Goal: Task Accomplishment & Management: Manage account settings

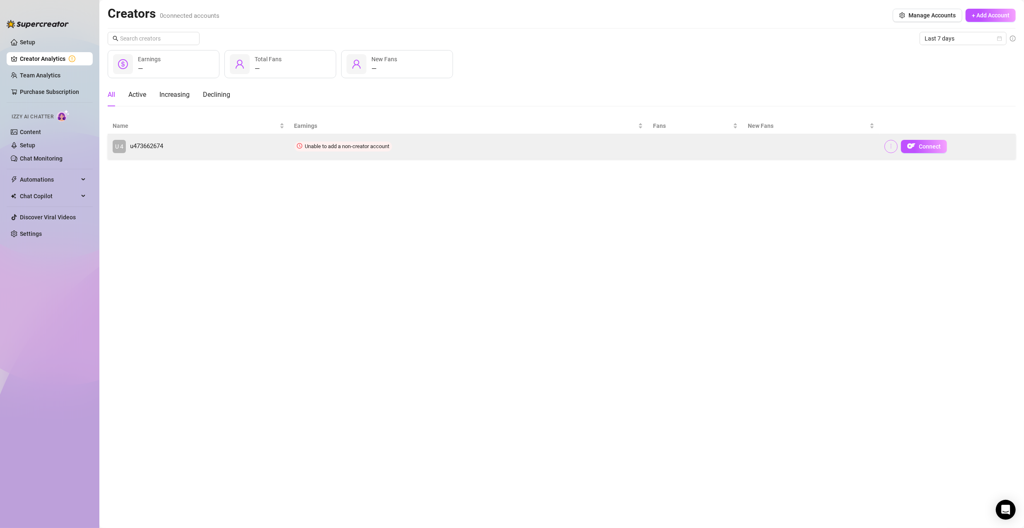
click at [889, 147] on icon "more" at bounding box center [891, 146] width 6 height 6
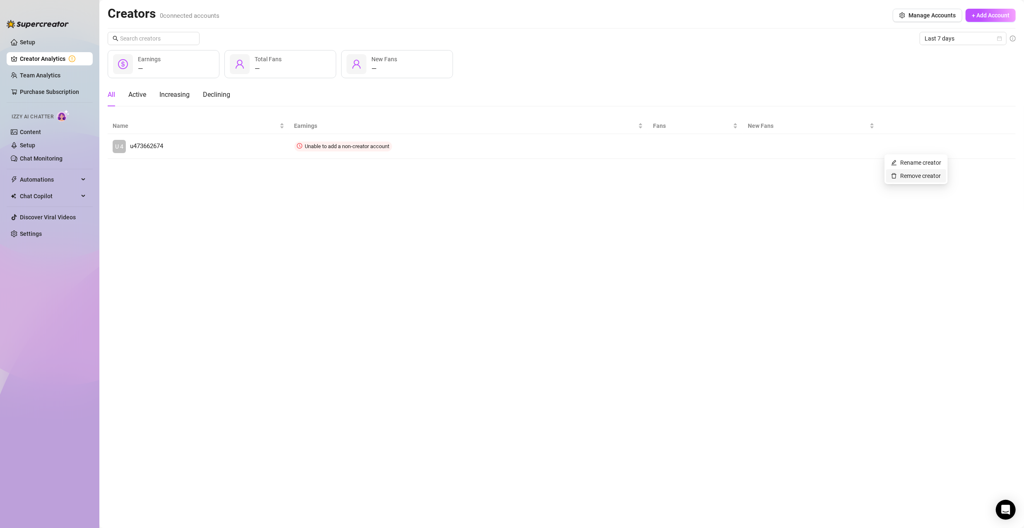
click at [896, 174] on link "Remove creator" at bounding box center [916, 176] width 50 height 7
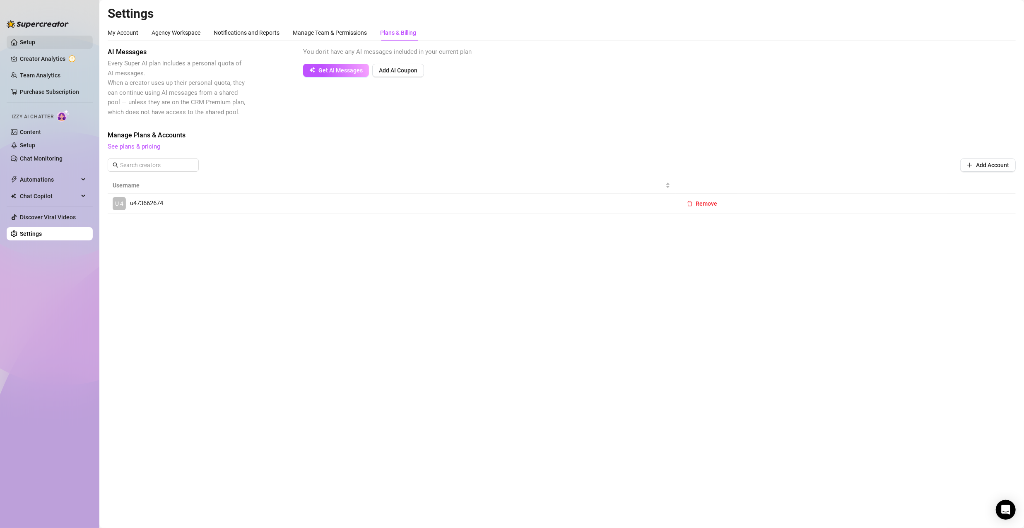
click at [35, 40] on link "Setup" at bounding box center [27, 42] width 15 height 7
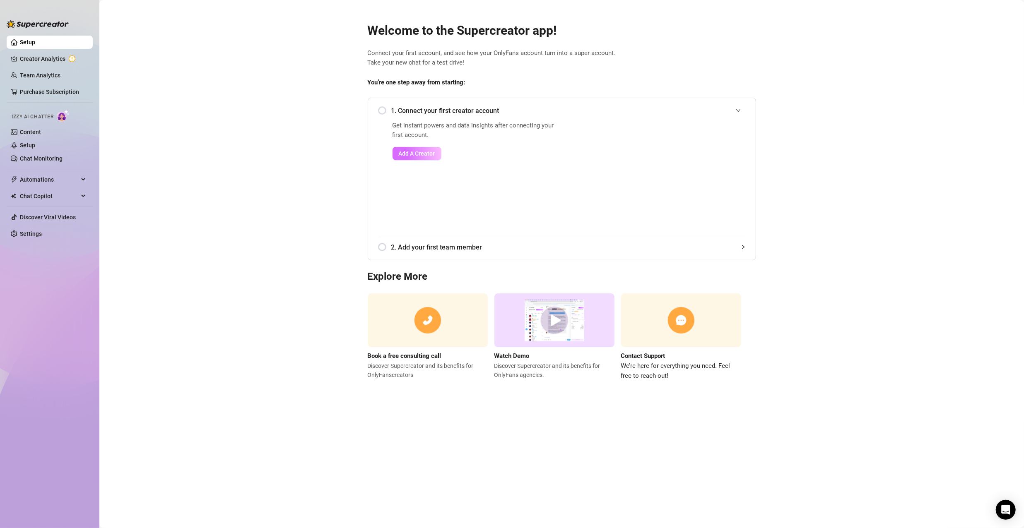
click at [425, 150] on button "Add A Creator" at bounding box center [417, 153] width 49 height 13
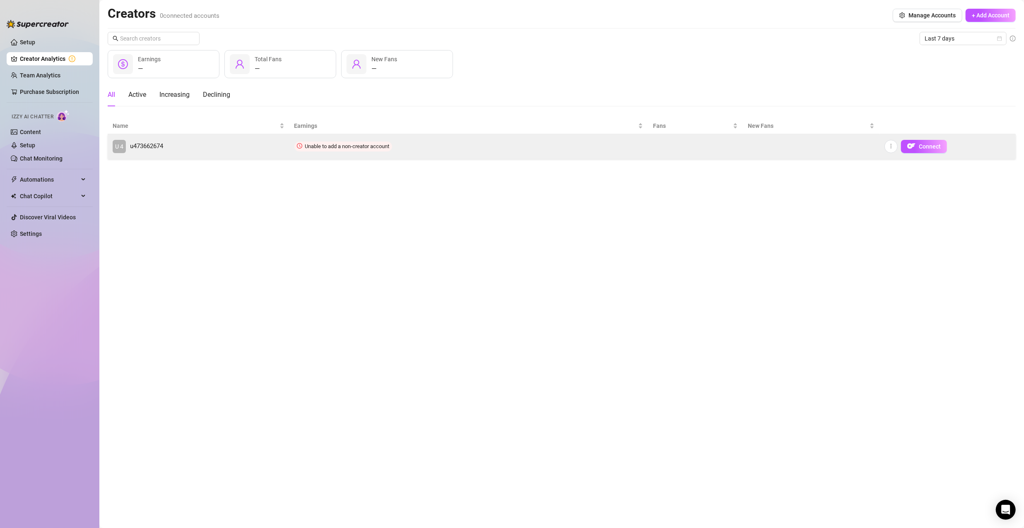
click at [425, 150] on td "Unable to add a non-creator account" at bounding box center [468, 146] width 359 height 25
click at [154, 145] on span "u473662674" at bounding box center [146, 147] width 33 height 10
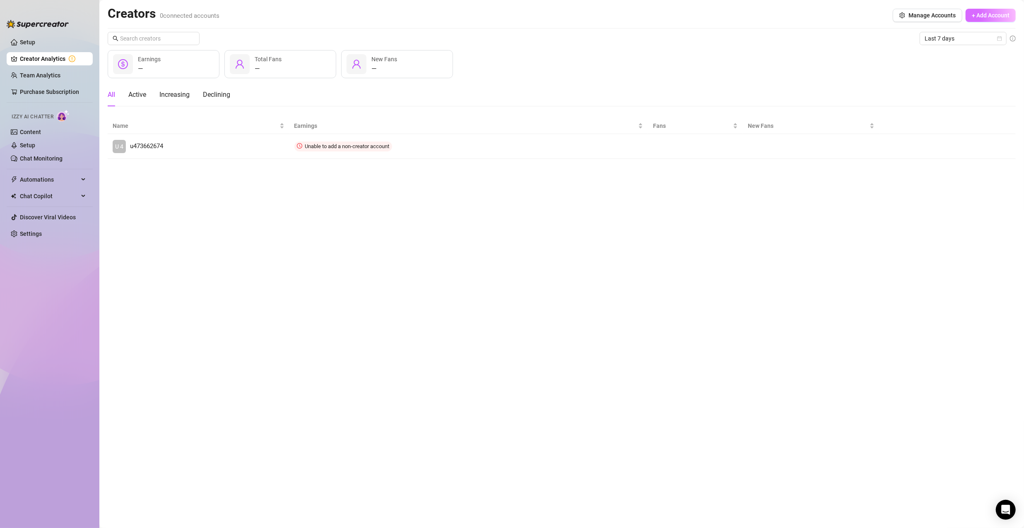
click at [1002, 17] on span "+ Add Account" at bounding box center [991, 15] width 38 height 7
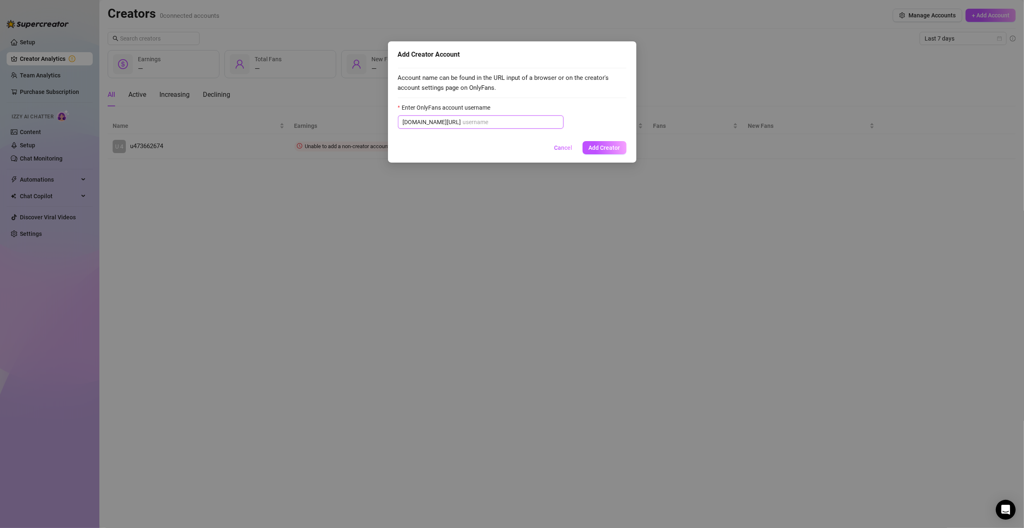
drag, startPoint x: 487, startPoint y: 116, endPoint x: 479, endPoint y: 125, distance: 11.4
paste input "Ok. Voy a iniciar sesión pronto."
type input "Ok. Voy a iniciar sesión pronto."
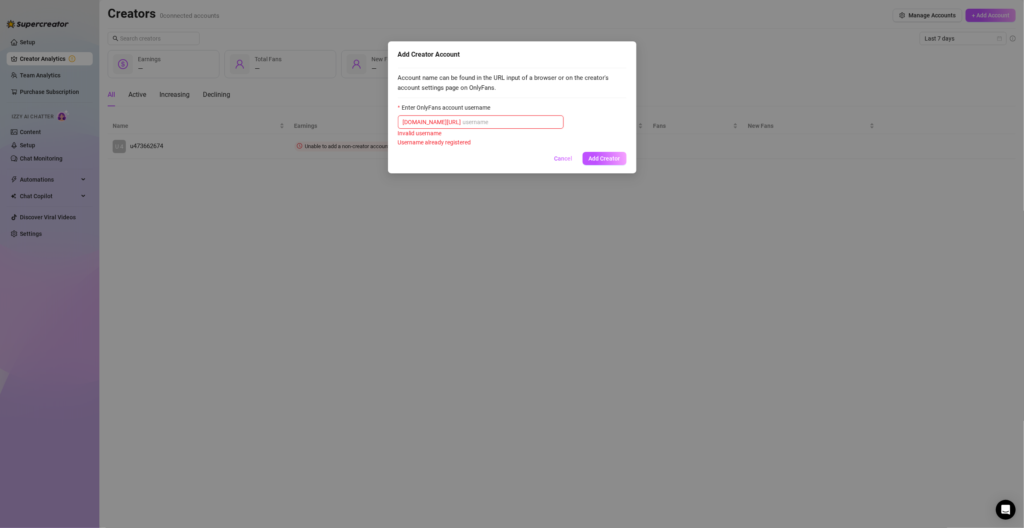
click at [463, 119] on input "Enter OnlyFans account username" at bounding box center [511, 122] width 96 height 9
paste input "@u524945981"
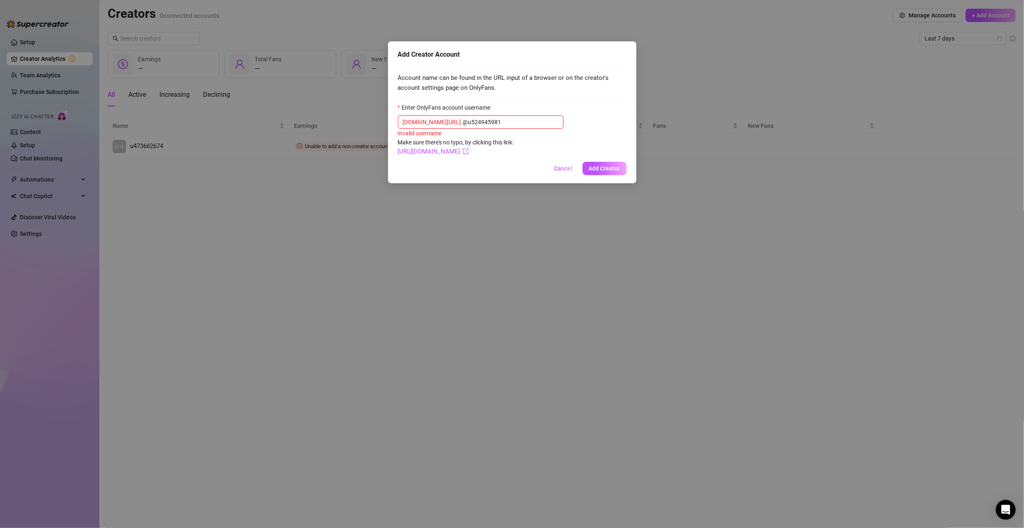
click at [463, 123] on input "@u524945981" at bounding box center [511, 122] width 96 height 9
type input "u524945981"
click at [602, 166] on span "Add Creator" at bounding box center [604, 167] width 31 height 7
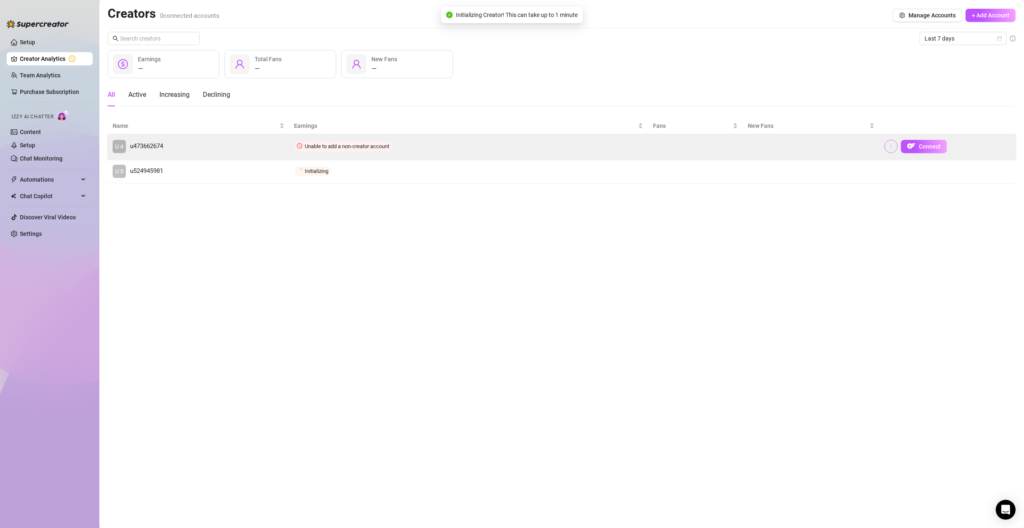
click at [890, 151] on button "button" at bounding box center [891, 146] width 13 height 13
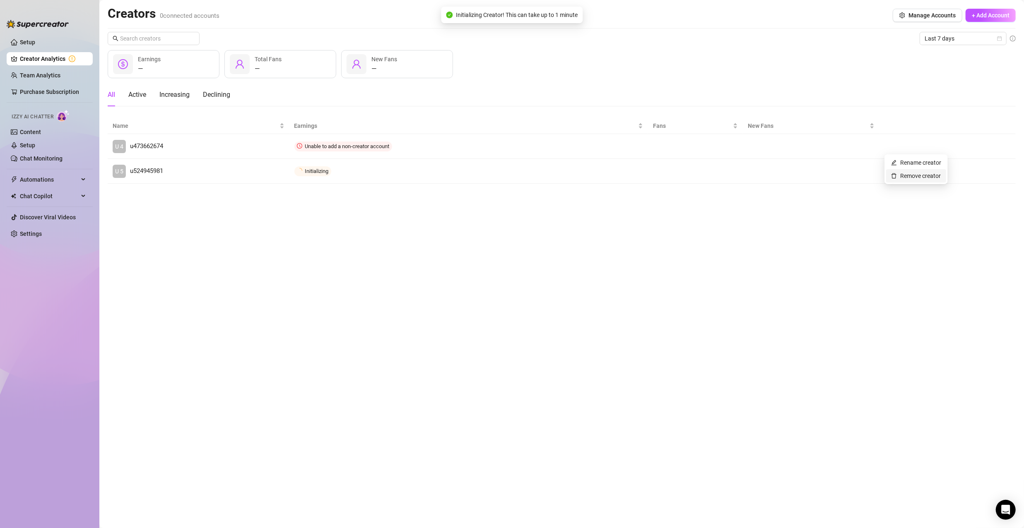
click at [899, 179] on link "Remove creator" at bounding box center [916, 176] width 50 height 7
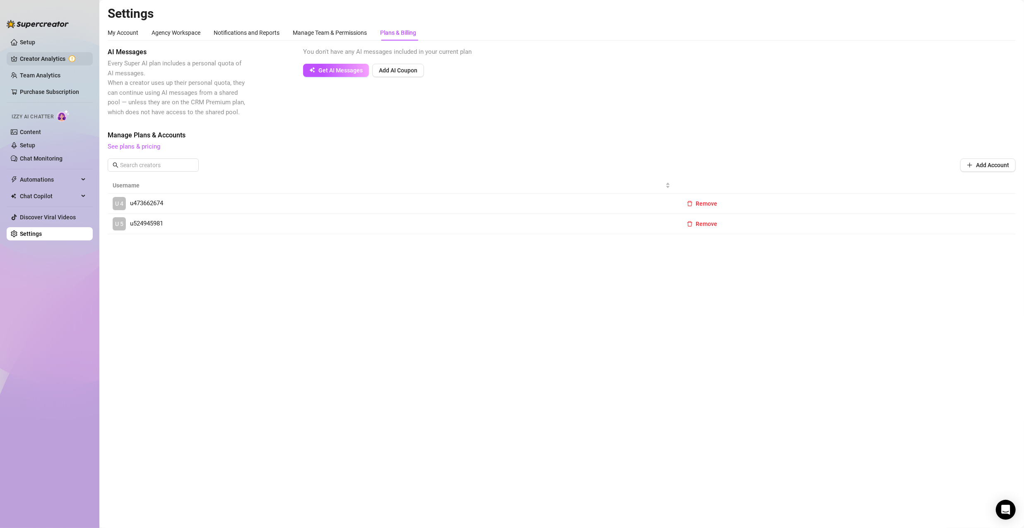
click at [57, 56] on link "Creator Analytics" at bounding box center [53, 58] width 66 height 13
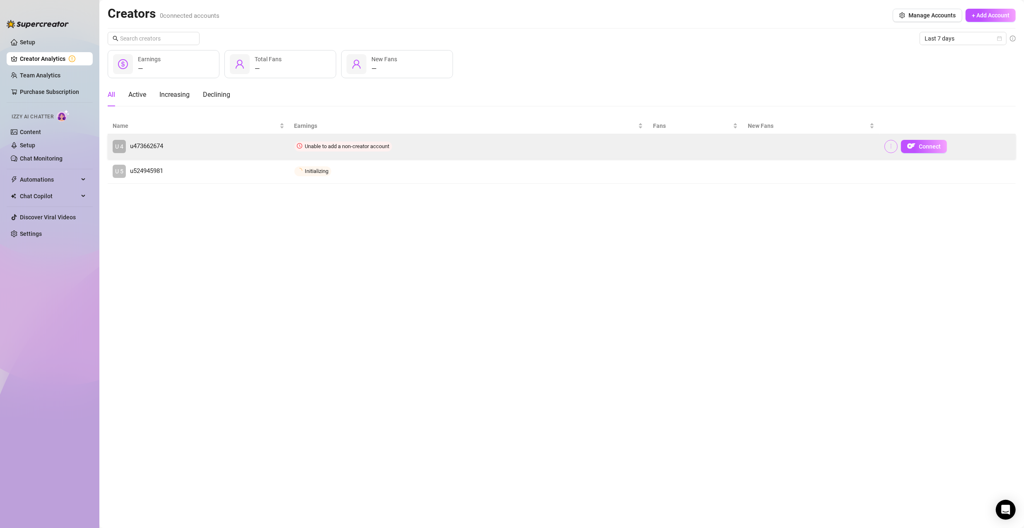
click at [888, 145] on icon "more" at bounding box center [891, 146] width 6 height 6
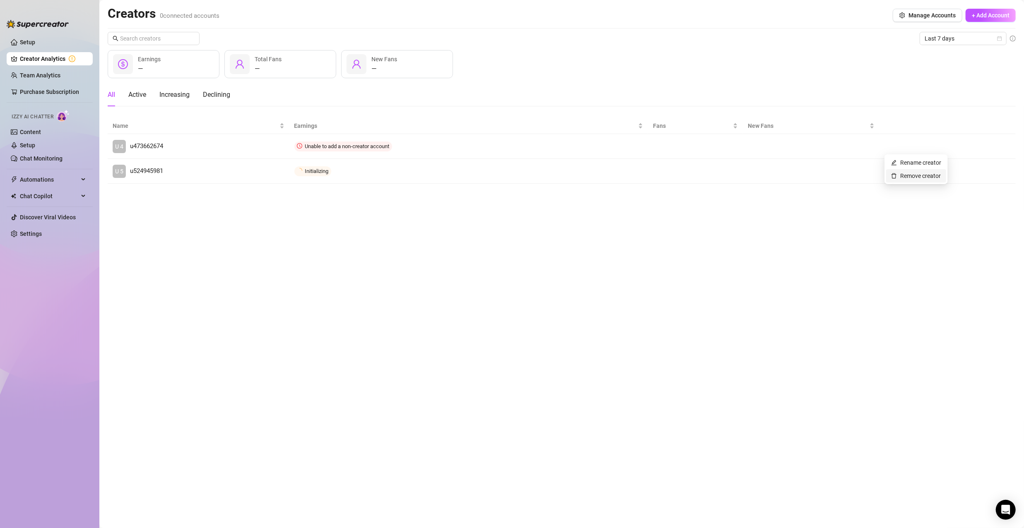
click at [910, 176] on link "Remove creator" at bounding box center [916, 176] width 50 height 7
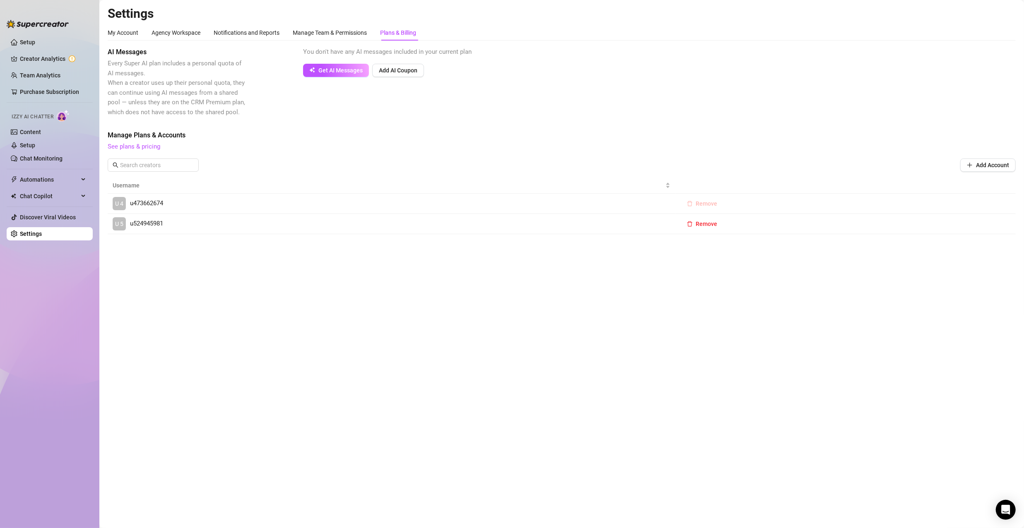
click at [714, 200] on span "Remove" at bounding box center [707, 203] width 22 height 7
click at [760, 180] on span "OK" at bounding box center [758, 182] width 8 height 7
click at [33, 54] on link "Creator Analytics" at bounding box center [53, 58] width 66 height 13
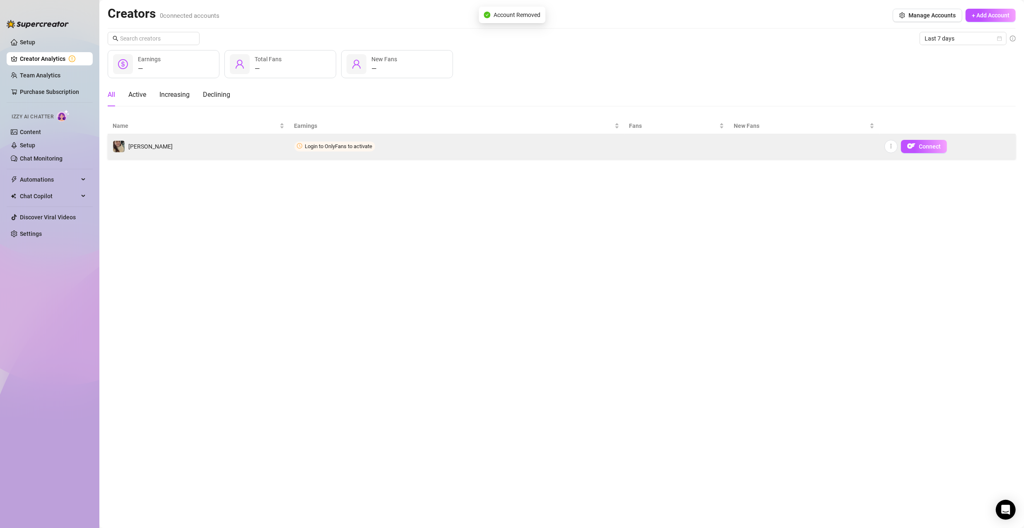
click at [181, 149] on td "[PERSON_NAME]" at bounding box center [199, 146] width 182 height 25
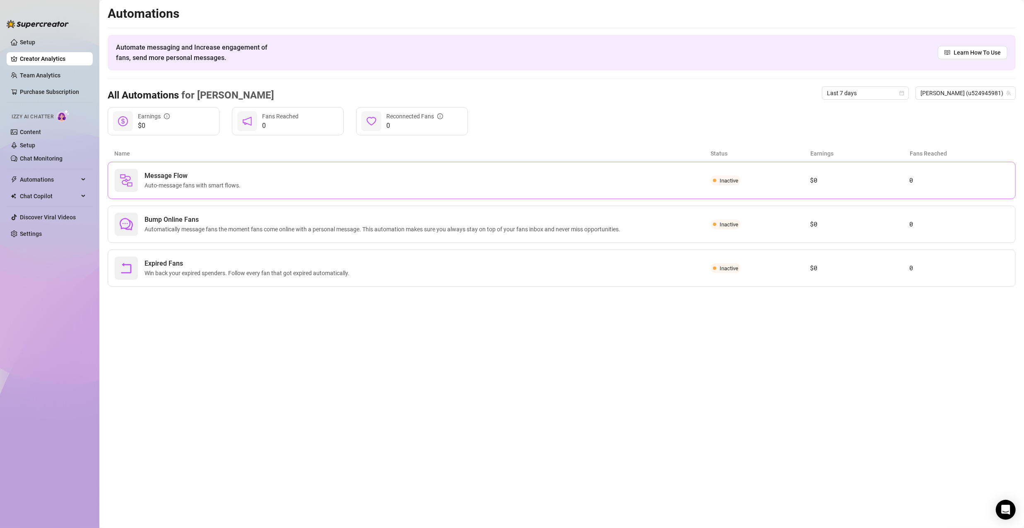
click at [275, 185] on div "Message Flow Auto-message fans with smart flows." at bounding box center [413, 180] width 596 height 23
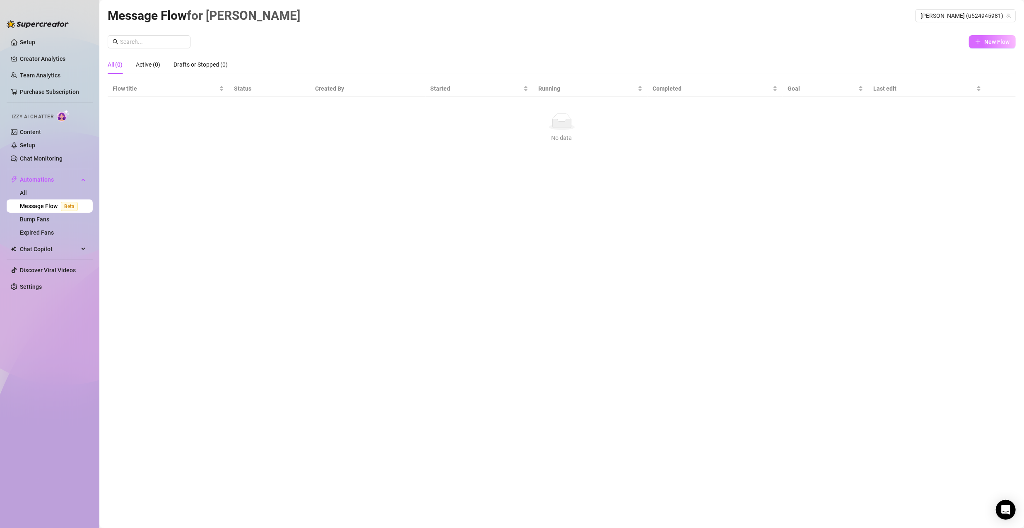
click at [979, 39] on icon "plus" at bounding box center [978, 42] width 6 height 6
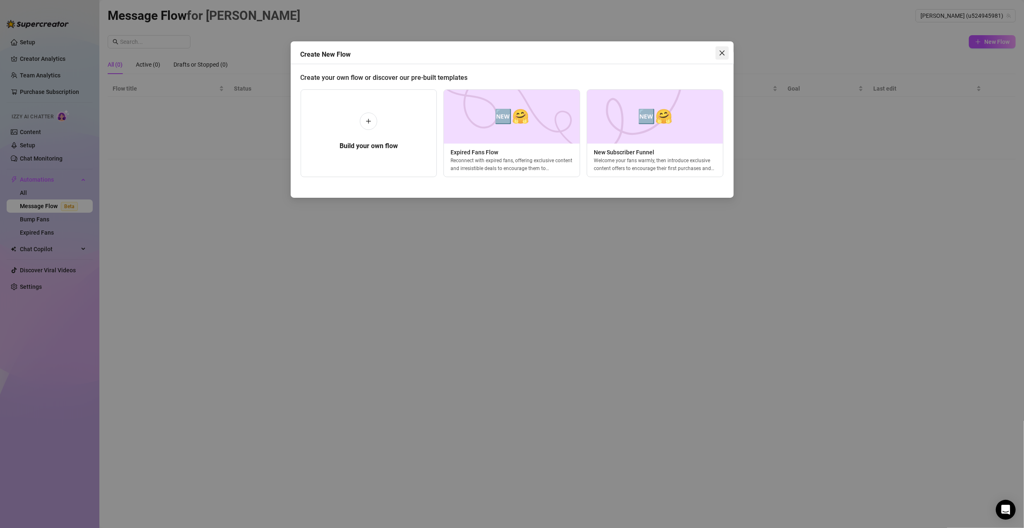
click at [718, 55] on span "Close" at bounding box center [722, 53] width 13 height 7
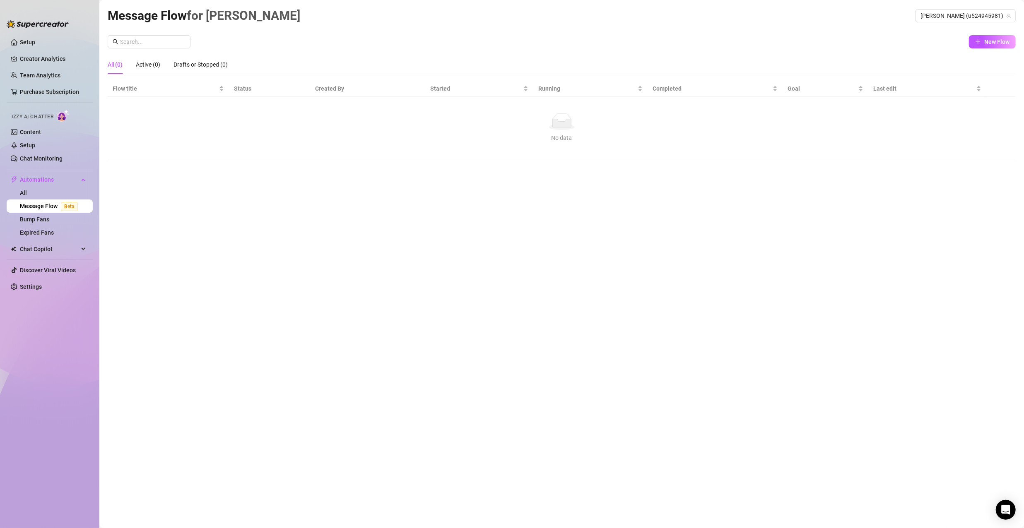
click at [275, 183] on div "Message Flow for [PERSON_NAME] (u524945981) New Flow All (0) Active (0) Drafts …" at bounding box center [562, 255] width 908 height 498
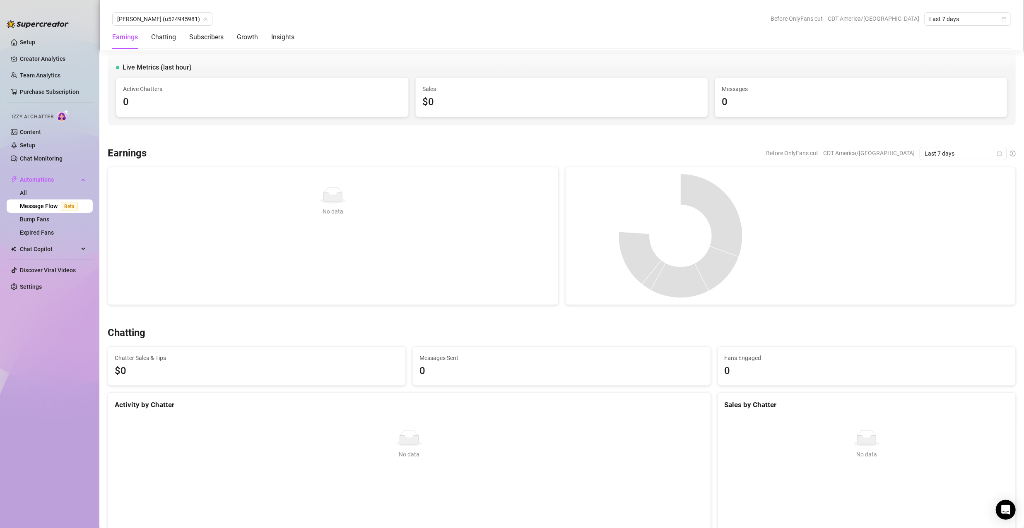
drag, startPoint x: 388, startPoint y: 200, endPoint x: 373, endPoint y: 33, distance: 168.0
